Goal: Transaction & Acquisition: Purchase product/service

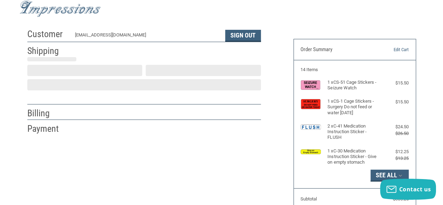
scroll to position [23, 0]
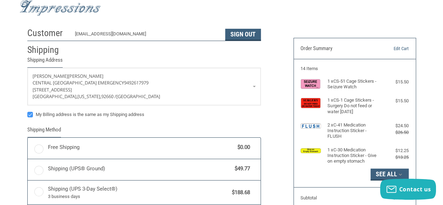
radio input "true"
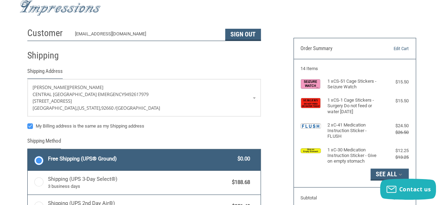
click at [32, 123] on label "My Billing address is the same as my Shipping address" at bounding box center [144, 126] width 234 height 6
click at [28, 123] on input "My Billing address is the same as my Shipping address" at bounding box center [27, 123] width 0 height 0
checkbox input "false"
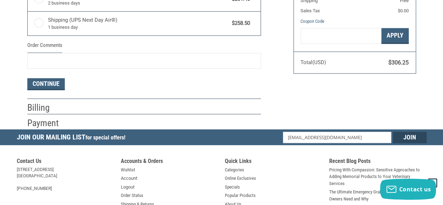
scroll to position [233, 0]
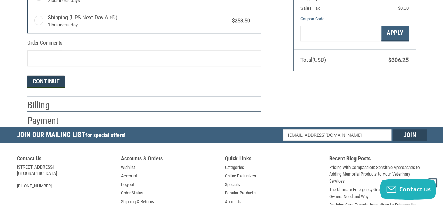
click at [44, 82] on button "Continue" at bounding box center [45, 82] width 37 height 12
select select "US"
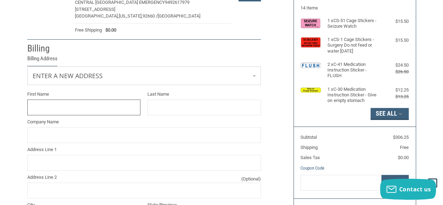
scroll to position [82, 0]
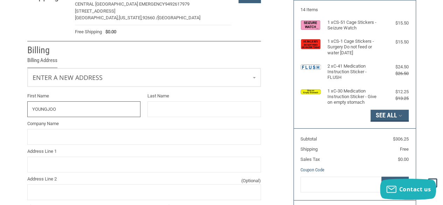
type input "YOUNGJOO"
type input "[PERSON_NAME]"
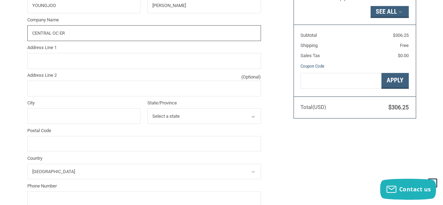
scroll to position [186, 0]
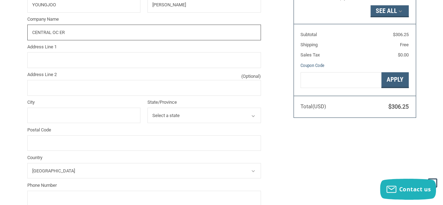
type input "CENTRAL OC ER"
click at [83, 61] on input "Address Line 1" at bounding box center [144, 60] width 234 height 16
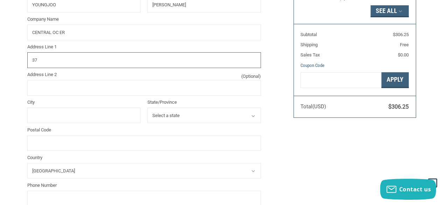
type input "3"
type input "2 PACIFIC CREST"
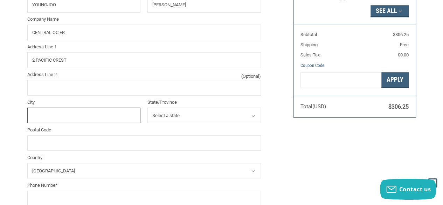
click at [43, 108] on input "City" at bounding box center [83, 116] width 113 height 16
type input "IRVINE"
click at [157, 114] on select "Select a state [US_STATE] [US_STATE] [US_STATE] [US_STATE] [US_STATE] Armed For…" at bounding box center [203, 116] width 113 height 16
select select "CA"
click at [147, 108] on select "Select a state [US_STATE] [US_STATE] [US_STATE] [US_STATE] [US_STATE] Armed For…" at bounding box center [203, 116] width 113 height 16
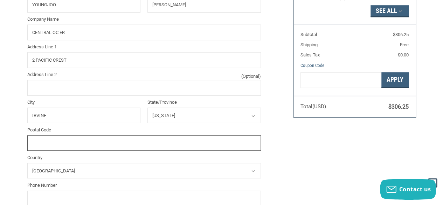
click at [69, 138] on input "Postal Code" at bounding box center [144, 143] width 234 height 16
type input "92602"
drag, startPoint x: 442, startPoint y: 80, endPoint x: 446, endPoint y: 89, distance: 10.5
click at [443, 89] on html ".st0{fill:#4D4D4D;} Created with Sketch. Created with Sketch. .st0{display:none…" at bounding box center [221, 127] width 443 height 626
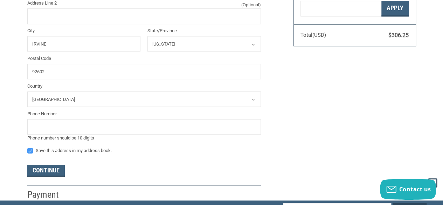
scroll to position [264, 0]
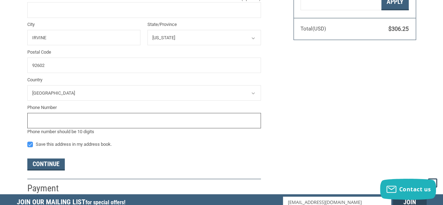
click at [132, 118] on input "tel" at bounding box center [144, 121] width 234 height 16
type input "9492617979"
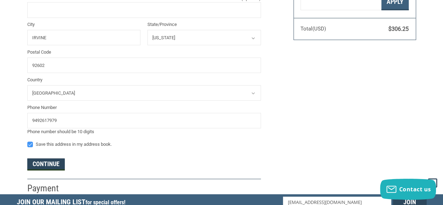
click at [48, 162] on button "Continue" at bounding box center [45, 164] width 37 height 12
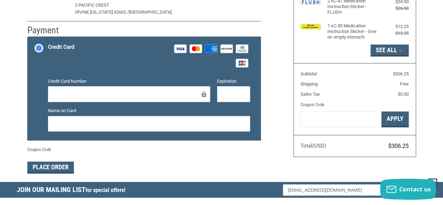
scroll to position [142, 0]
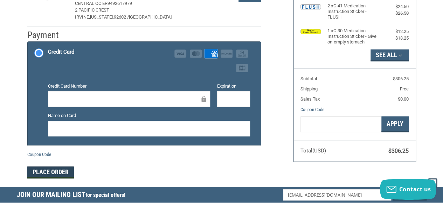
click at [60, 171] on button "Place Order" at bounding box center [50, 172] width 47 height 12
